Goal: Transaction & Acquisition: Purchase product/service

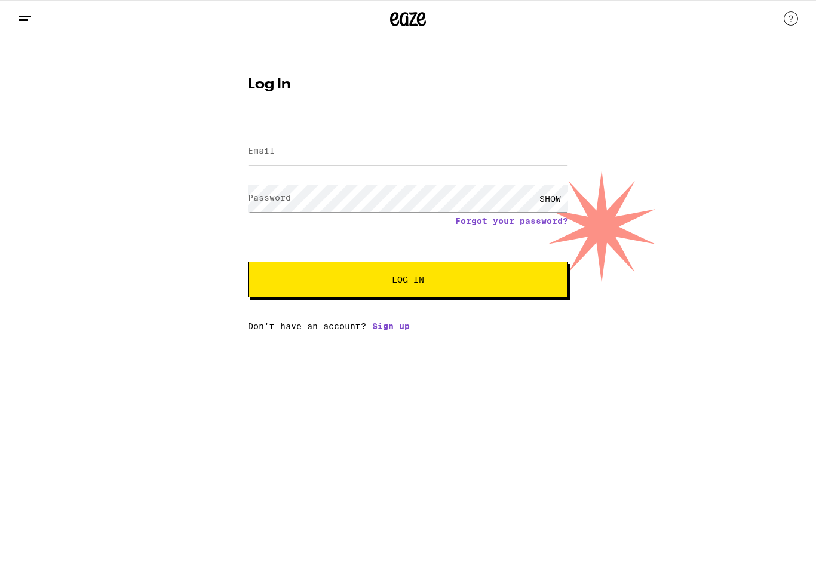
click at [321, 142] on input "Email" at bounding box center [408, 151] width 320 height 27
type input "[EMAIL_ADDRESS][DOMAIN_NAME]"
click at [408, 281] on button "Log In" at bounding box center [408, 280] width 320 height 36
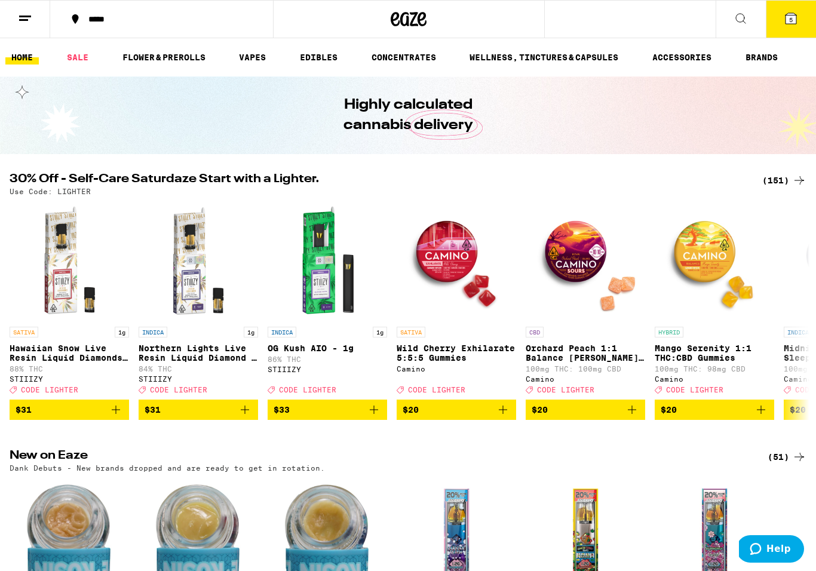
click at [27, 31] on button at bounding box center [25, 20] width 50 height 38
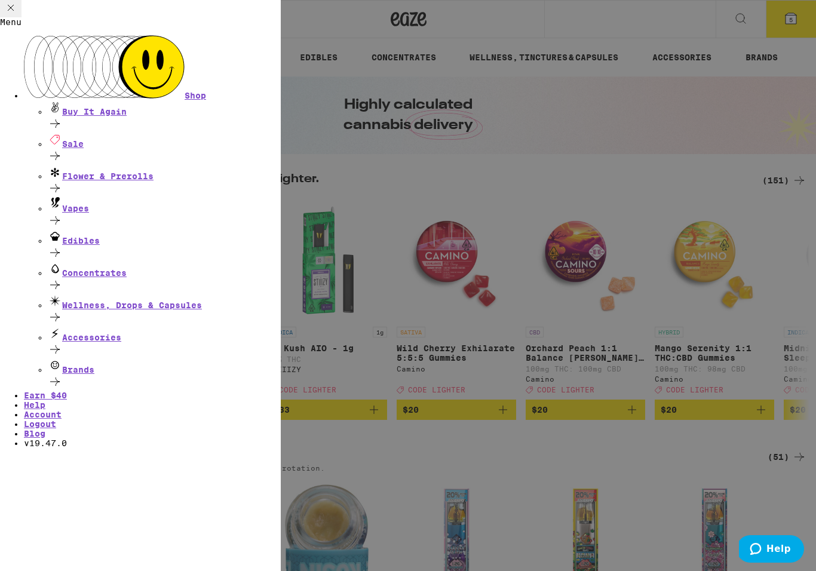
click at [513, 179] on div "Menu Shop Buy It Again Sale Flower & Prerolls Vapes Edibles Concentrates Wellne…" at bounding box center [408, 285] width 816 height 571
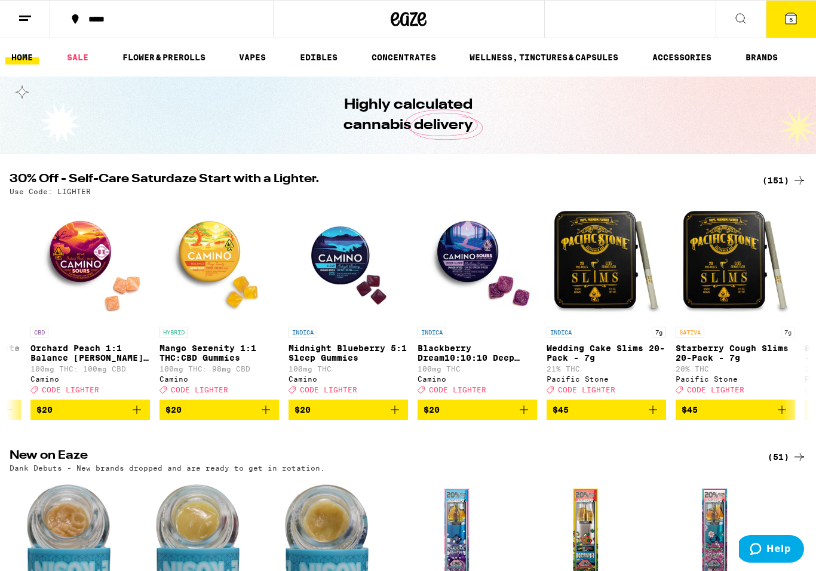
scroll to position [0, 496]
click at [395, 417] on icon "Add to bag" at bounding box center [394, 410] width 14 height 14
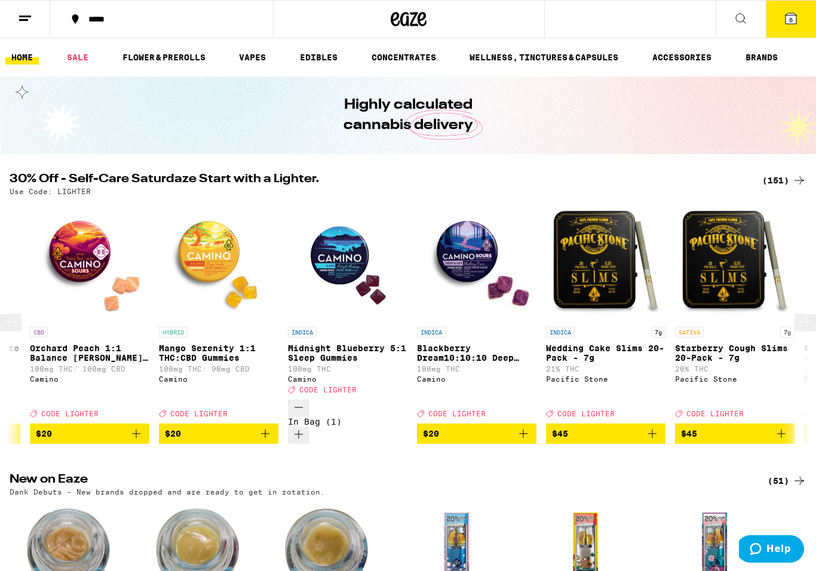
click at [309, 427] on button "Increment" at bounding box center [299, 435] width 22 height 17
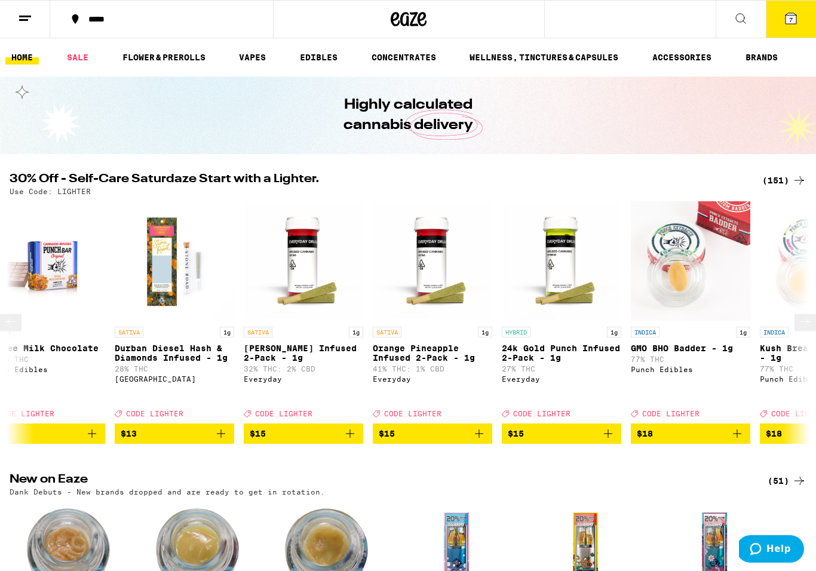
click at [795, 16] on icon at bounding box center [791, 18] width 11 height 11
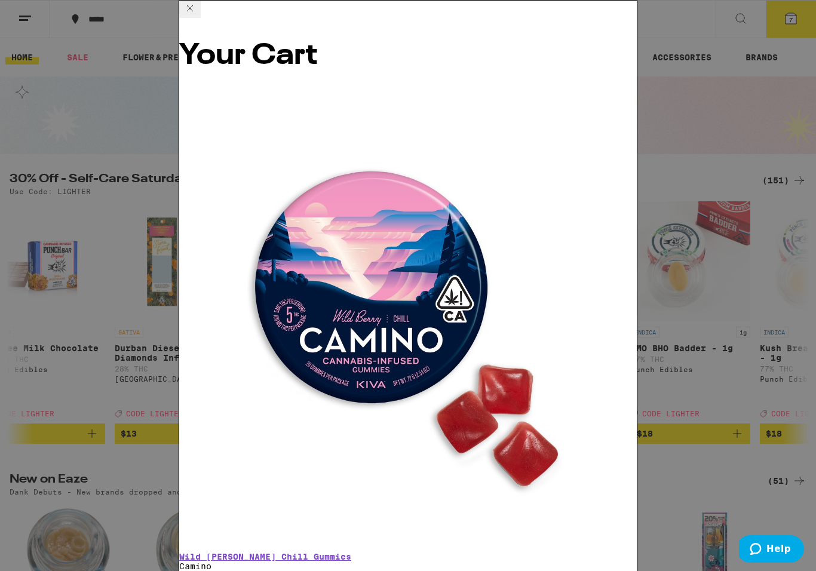
scroll to position [0, 3124]
click at [197, 571] on icon "Decrement" at bounding box center [190, 579] width 14 height 14
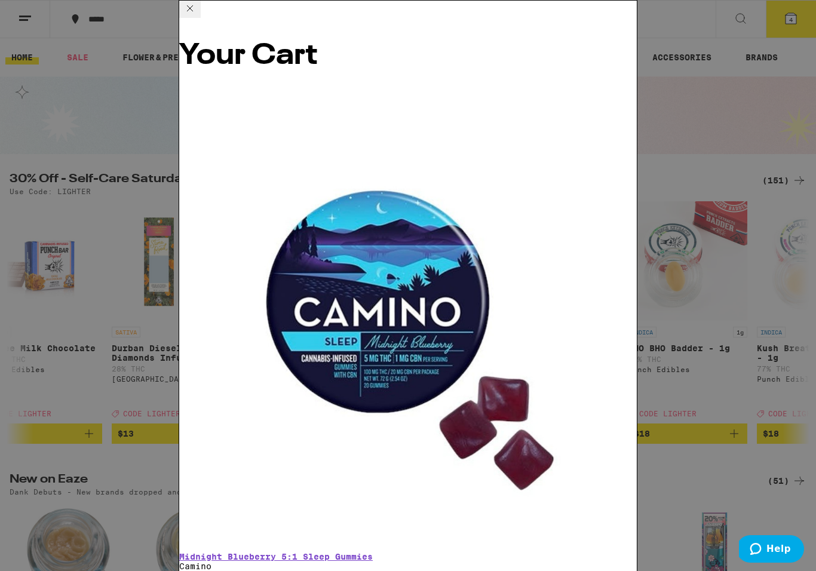
click at [724, 120] on div "Your Cart Midnight Blueberry 5:1 Sleep Gummies Camino $20 2 Elderberry THC:CBN …" at bounding box center [408, 285] width 816 height 571
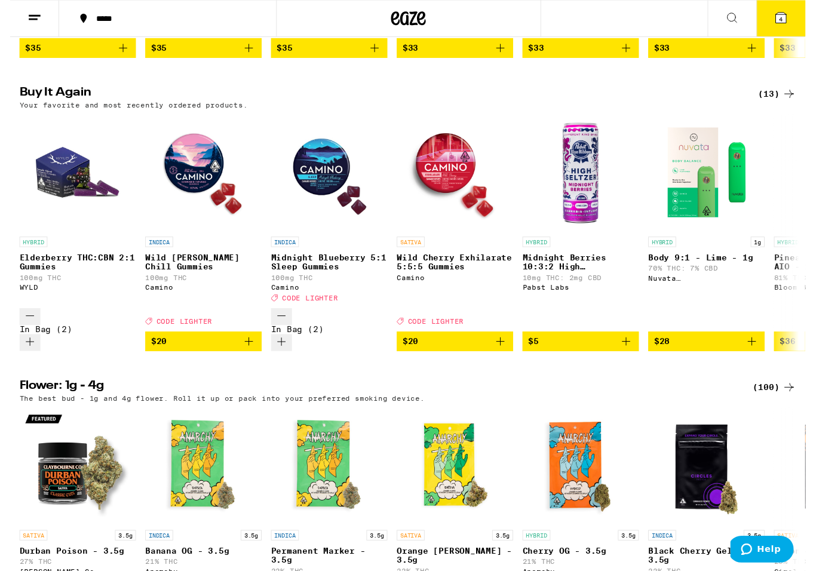
scroll to position [651, 0]
click at [634, 343] on icon "Add to bag" at bounding box center [632, 350] width 14 height 14
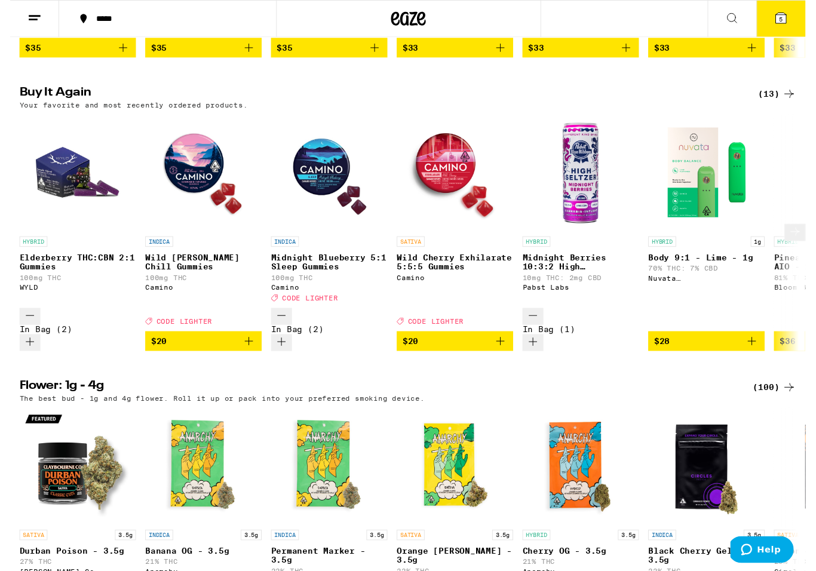
click at [541, 346] on icon "Increment" at bounding box center [536, 350] width 8 height 8
click at [797, 16] on icon at bounding box center [791, 18] width 14 height 14
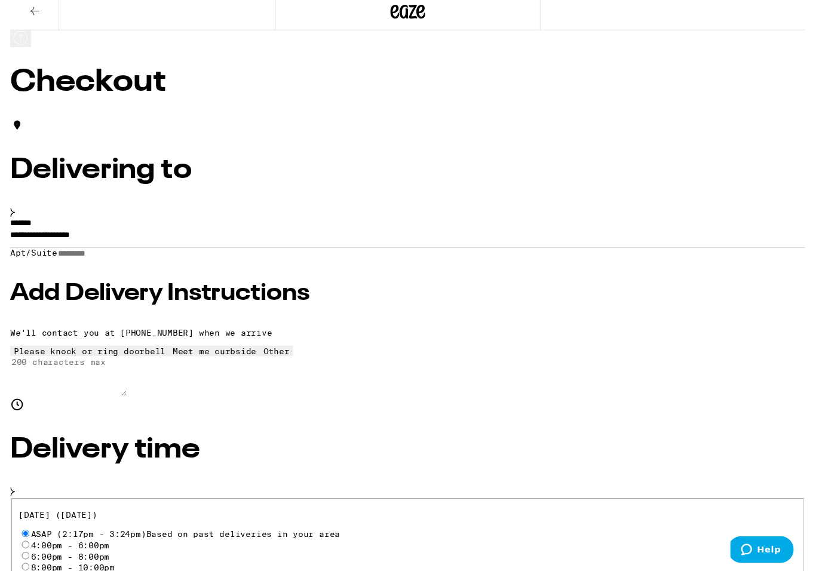
scroll to position [15, 0]
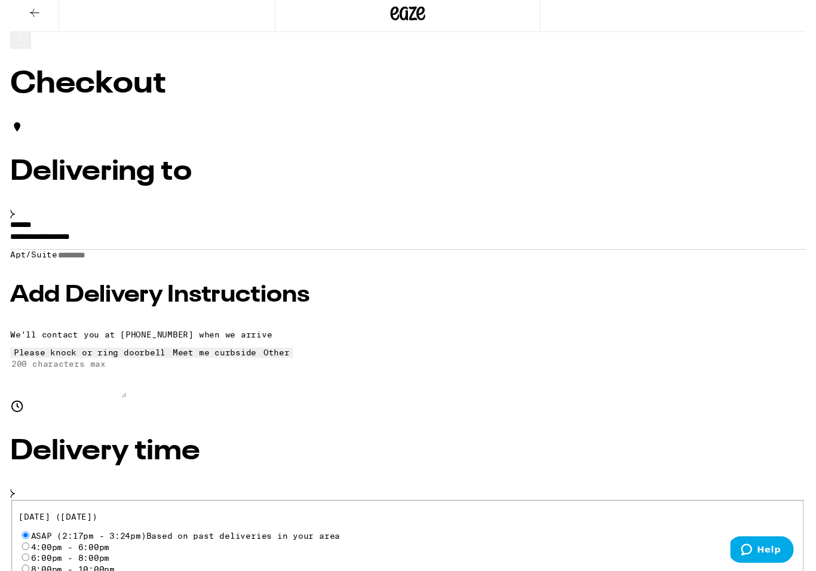
click at [229, 256] on input "**********" at bounding box center [408, 245] width 816 height 20
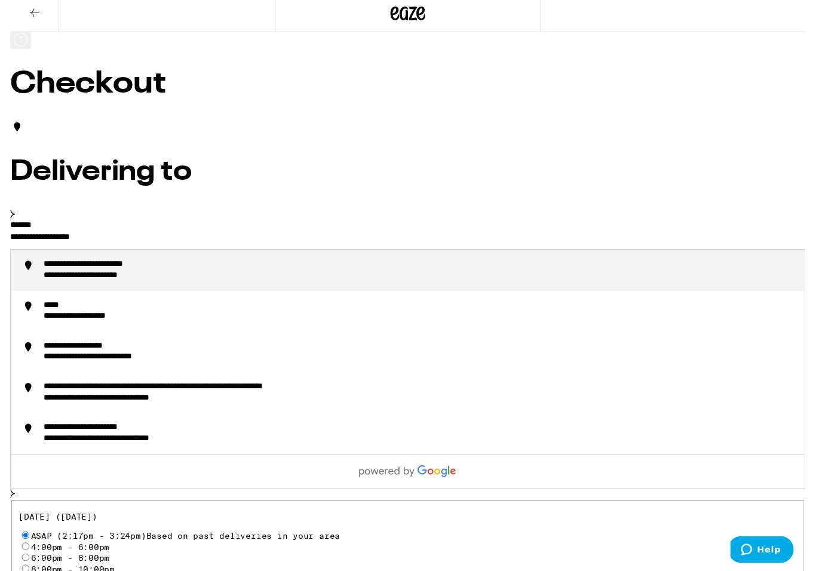
click at [85, 265] on div "**********" at bounding box center [408, 317] width 816 height 183
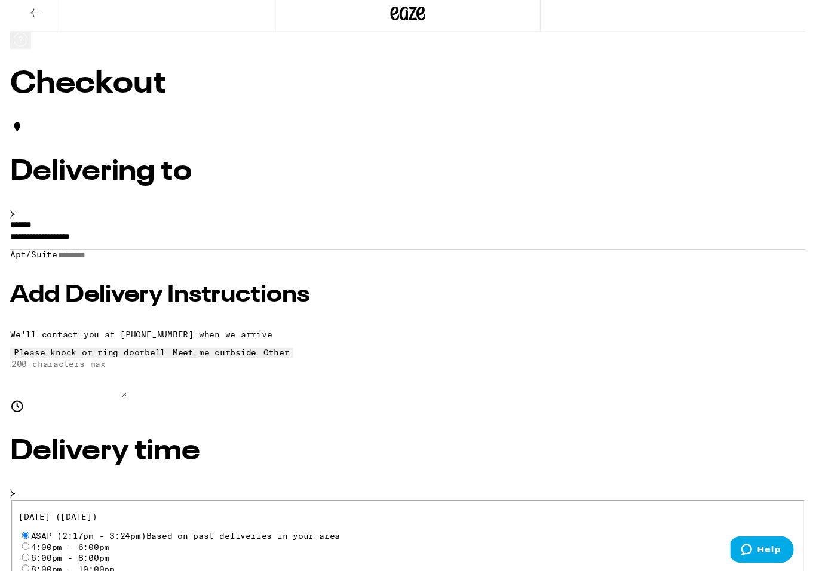
click at [90, 256] on input "**********" at bounding box center [408, 245] width 816 height 20
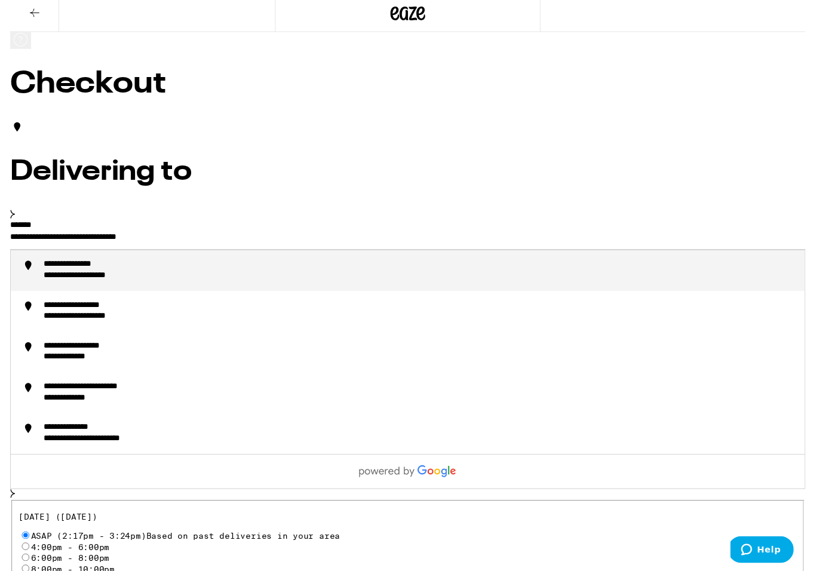
click at [148, 289] on div "**********" at bounding box center [91, 283] width 114 height 11
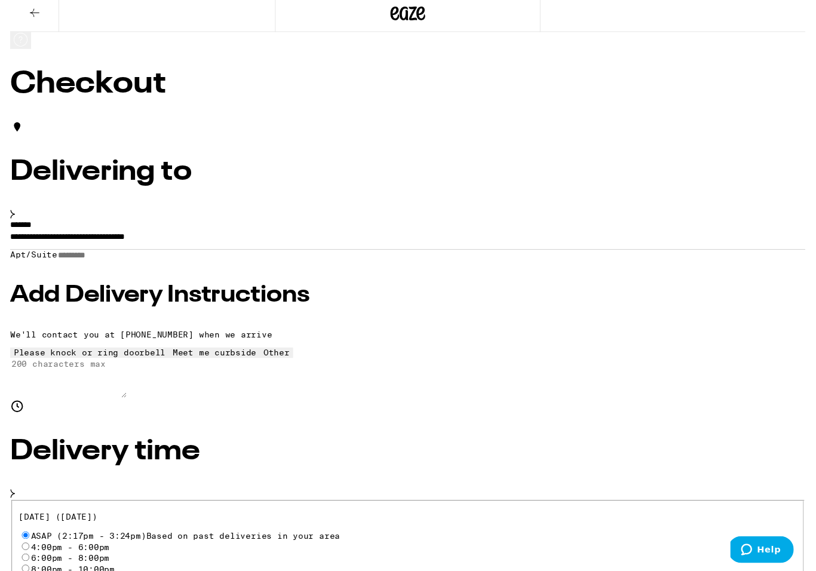
type input "**********"
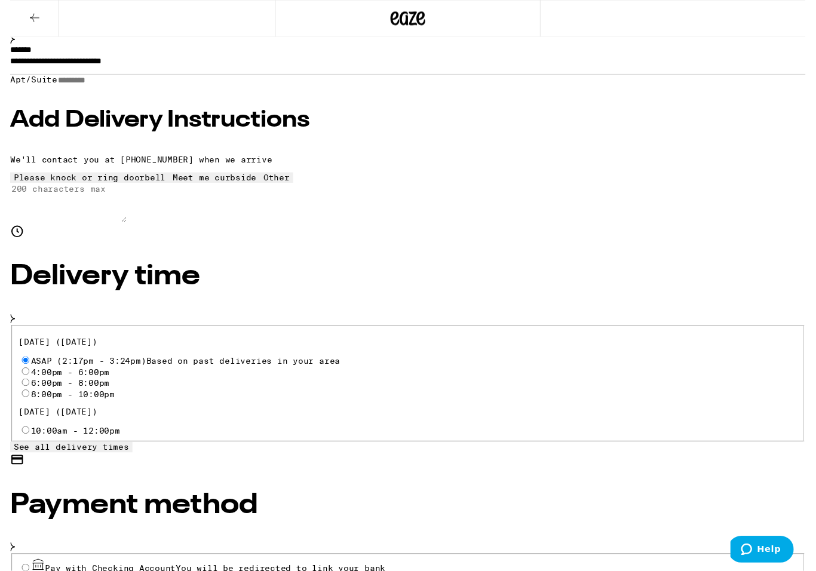
scroll to position [187, 0]
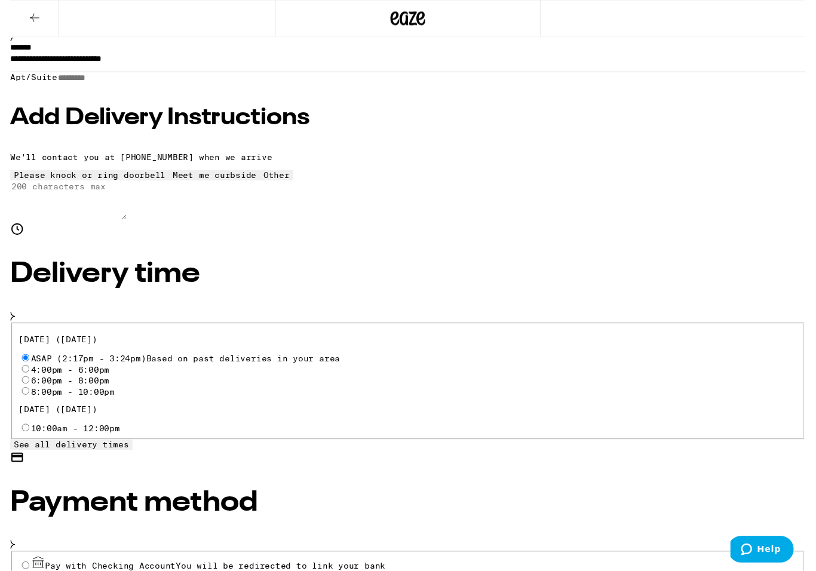
radio input "true"
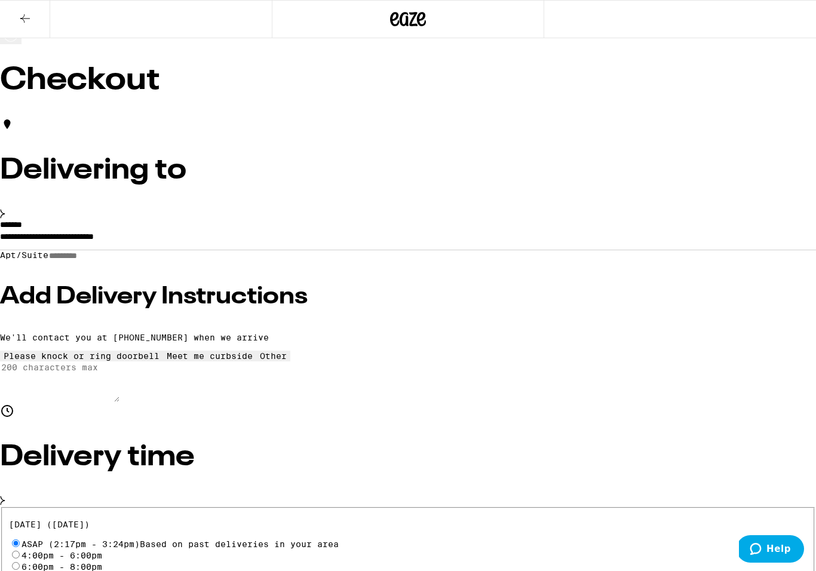
scroll to position [0, 0]
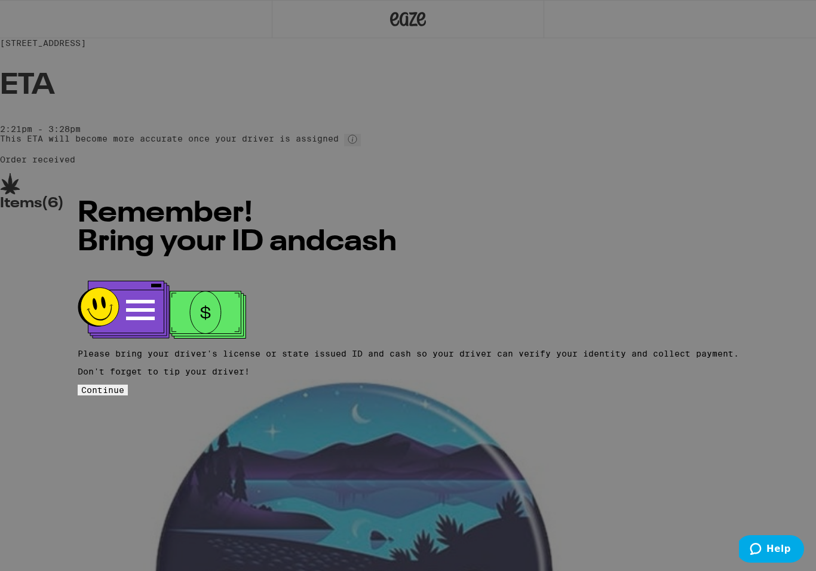
click at [124, 385] on span "Continue" at bounding box center [102, 390] width 43 height 10
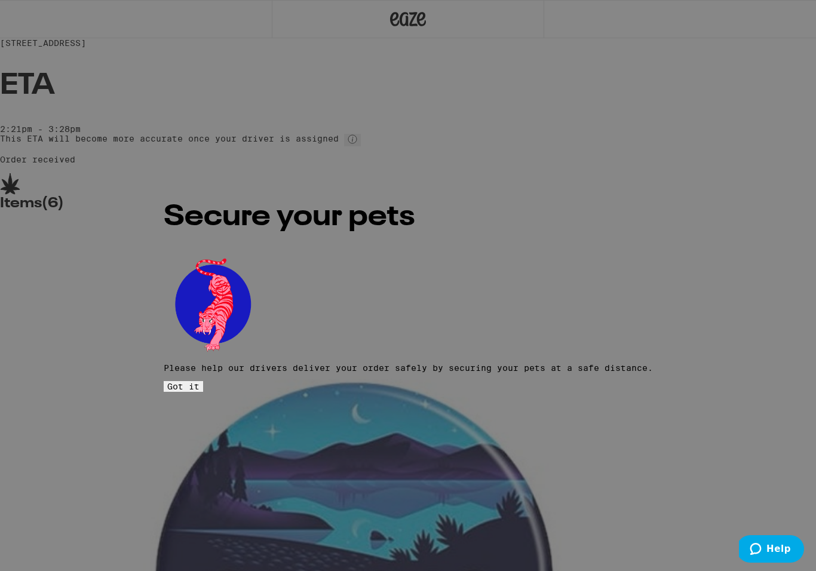
click at [200, 382] on span "Got it" at bounding box center [183, 387] width 32 height 10
